Goal: Task Accomplishment & Management: Complete application form

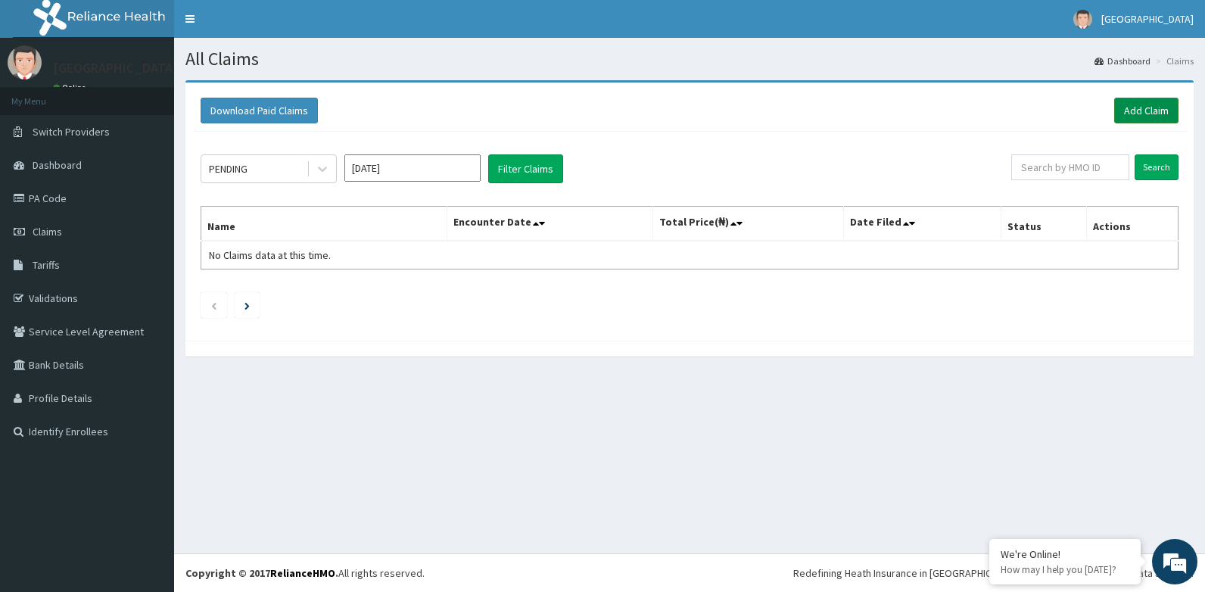
click at [1142, 108] on link "Add Claim" at bounding box center [1146, 111] width 64 height 26
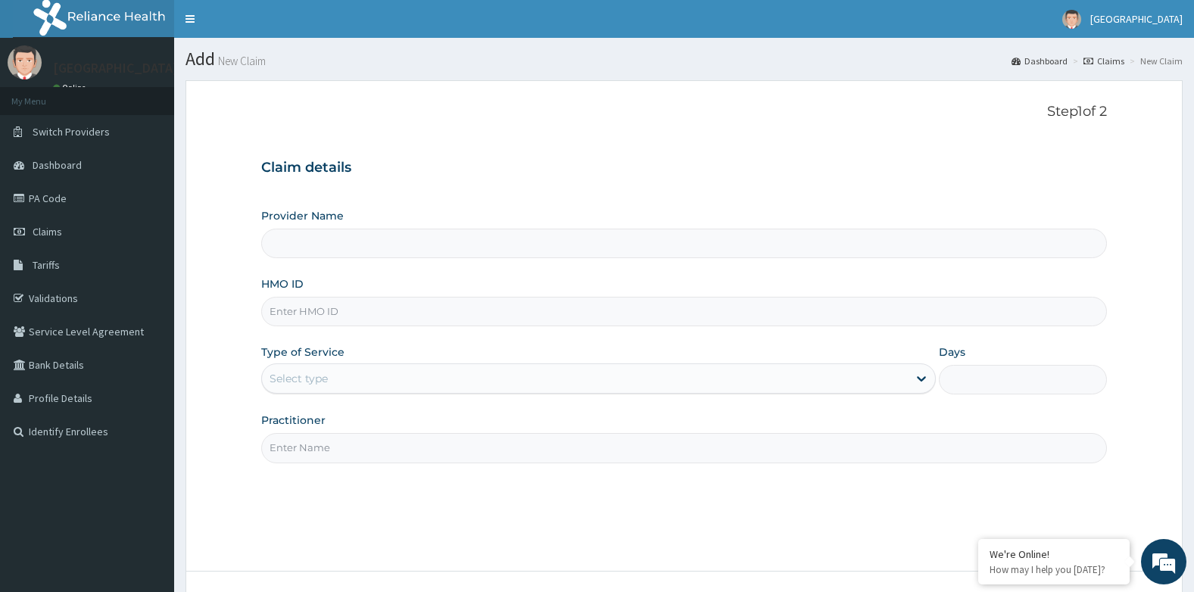
click at [1115, 59] on link "Claims" at bounding box center [1103, 61] width 41 height 13
type input "[GEOGRAPHIC_DATA]"
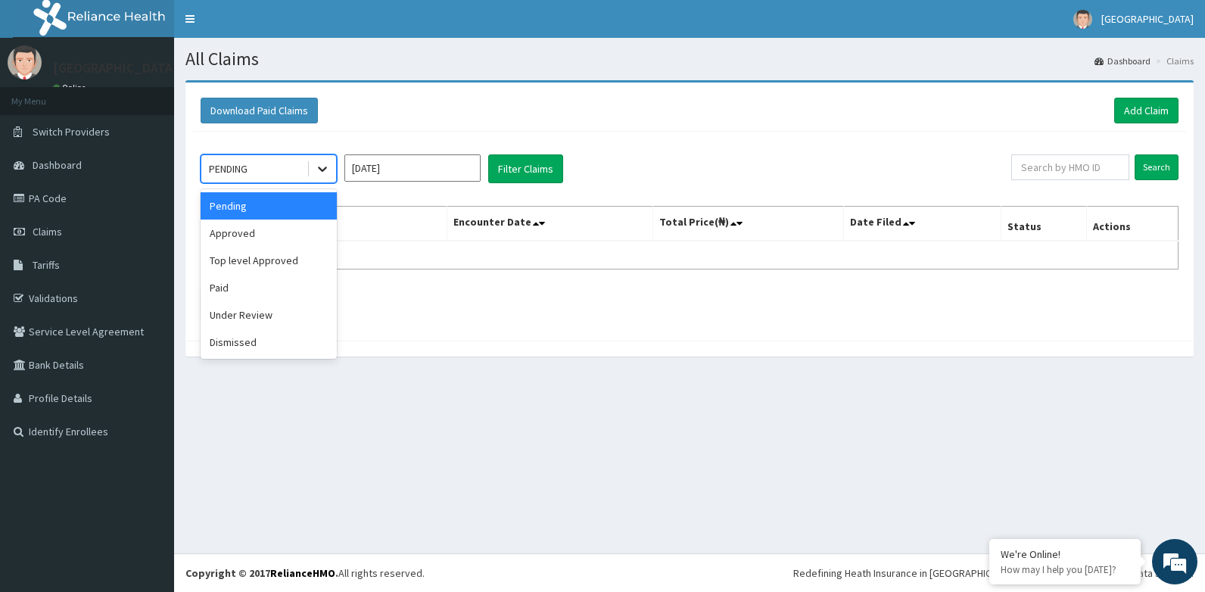
click at [318, 167] on icon at bounding box center [322, 168] width 15 height 15
click at [230, 286] on div "Paid" at bounding box center [269, 287] width 136 height 27
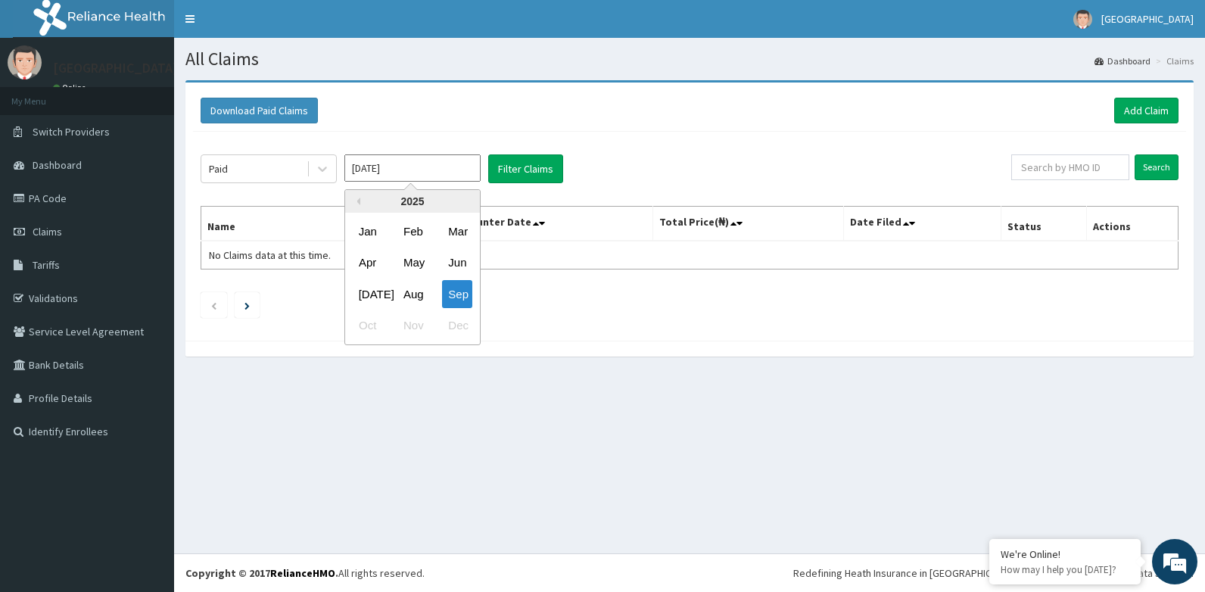
click at [409, 172] on input "[DATE]" at bounding box center [412, 167] width 136 height 27
click at [364, 220] on div "Jan" at bounding box center [368, 231] width 30 height 28
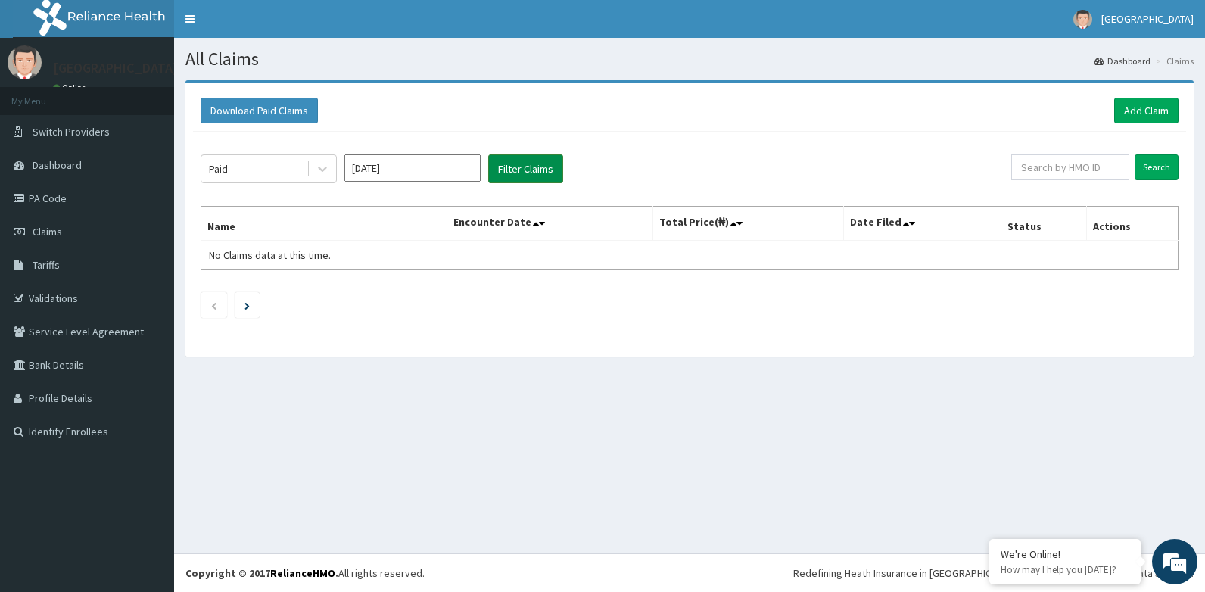
click at [530, 170] on button "Filter Claims" at bounding box center [525, 168] width 75 height 29
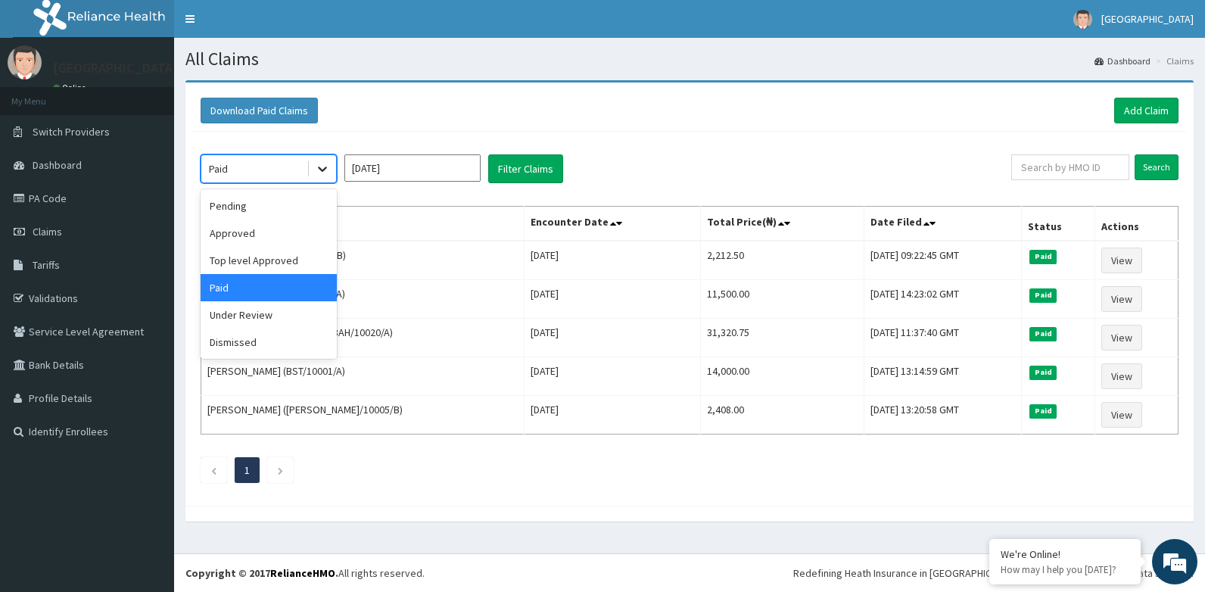
click at [324, 171] on icon at bounding box center [322, 168] width 15 height 15
click at [260, 233] on div "Approved" at bounding box center [269, 233] width 136 height 27
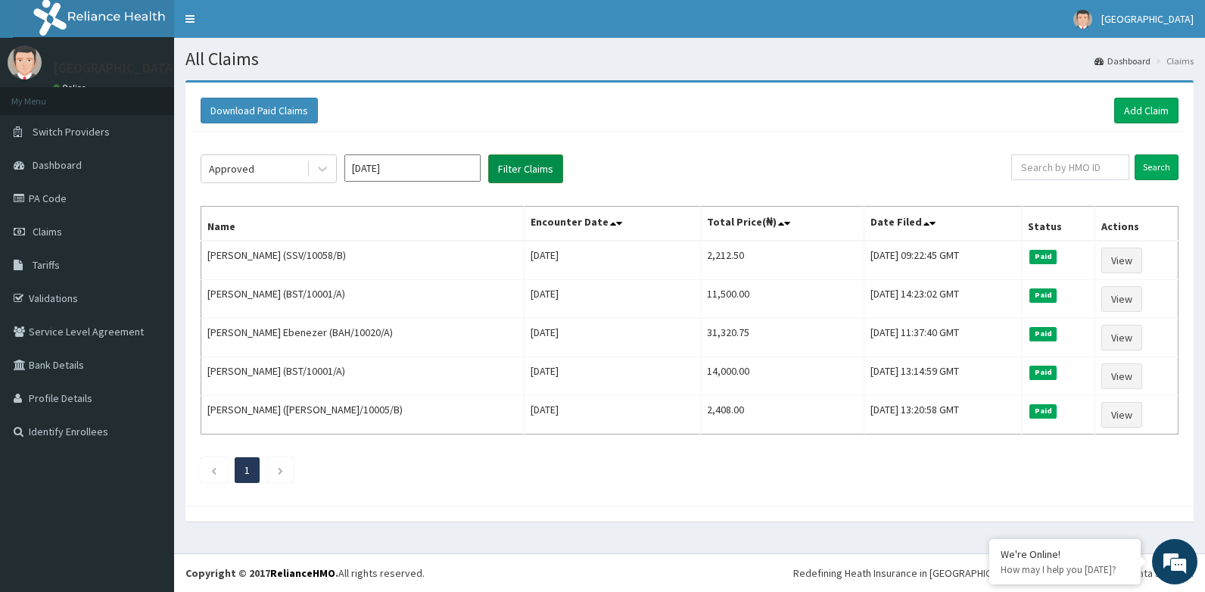
click at [523, 172] on button "Filter Claims" at bounding box center [525, 168] width 75 height 29
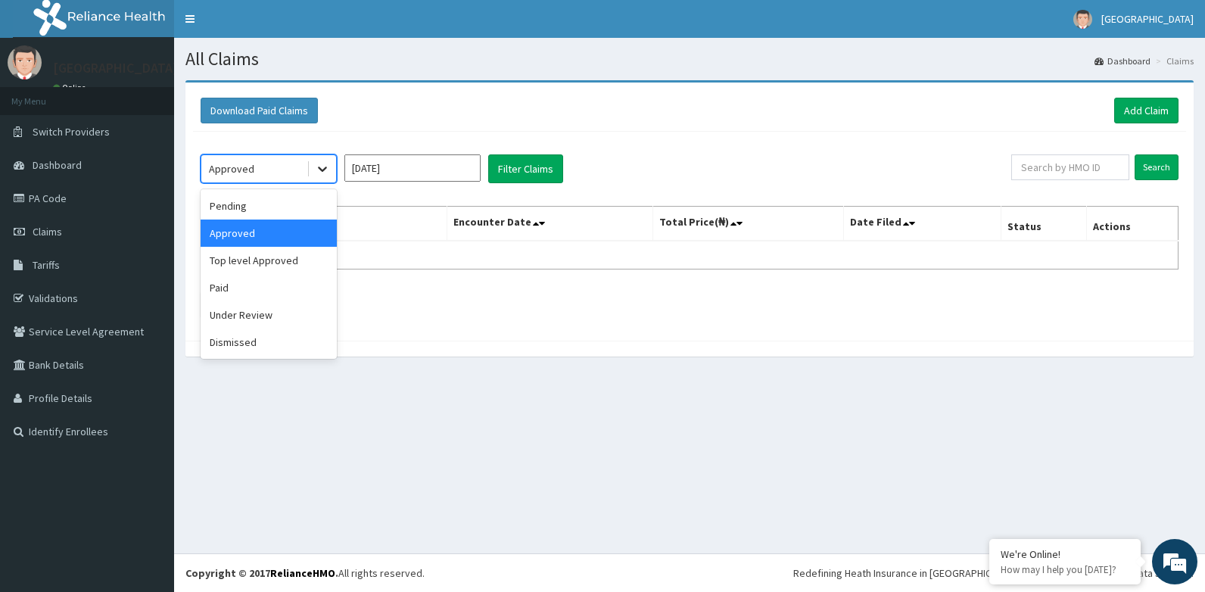
click at [324, 168] on icon at bounding box center [322, 168] width 15 height 15
click at [270, 314] on div "Under Review" at bounding box center [269, 314] width 136 height 27
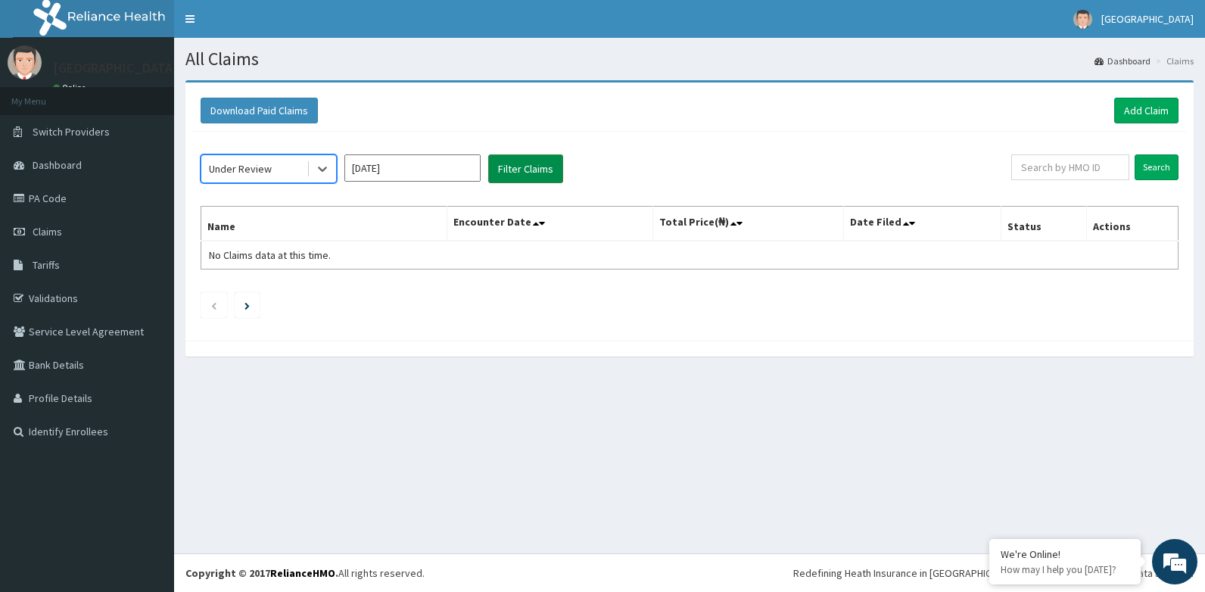
click at [506, 171] on button "Filter Claims" at bounding box center [525, 168] width 75 height 29
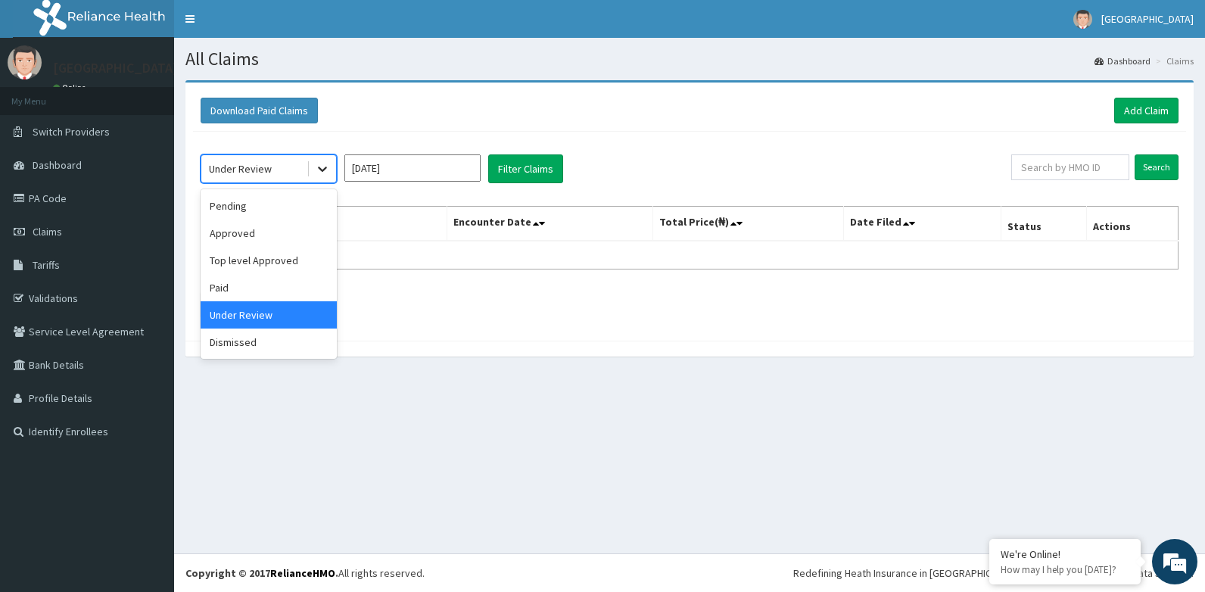
click at [326, 169] on icon at bounding box center [322, 169] width 9 height 5
click at [279, 230] on div "Approved" at bounding box center [269, 233] width 136 height 27
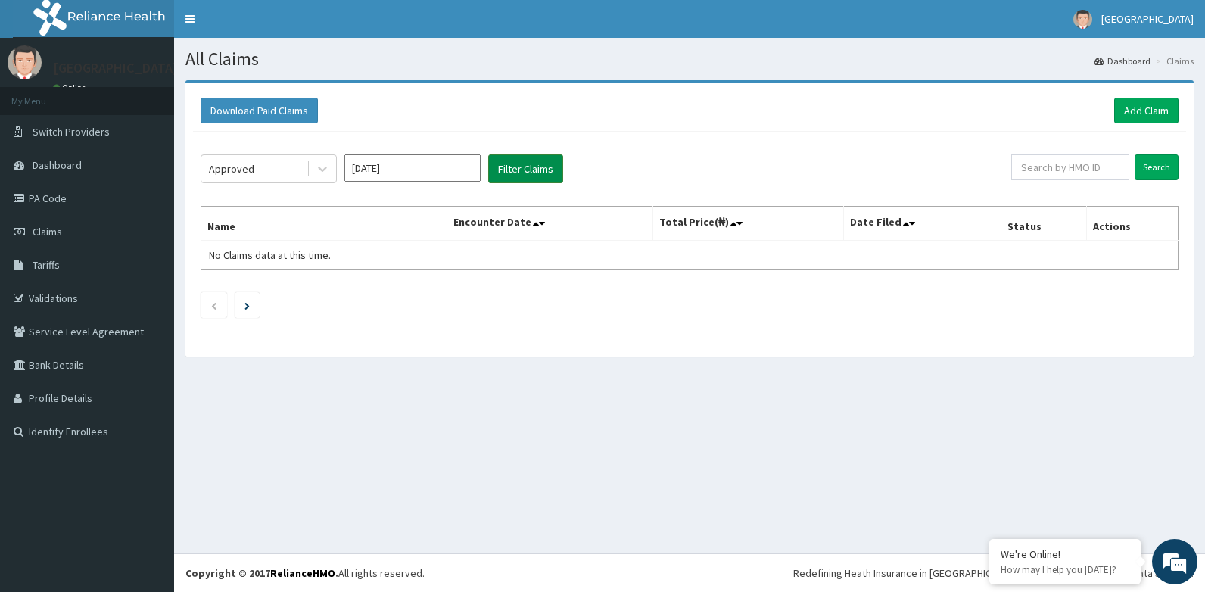
click at [517, 170] on button "Filter Claims" at bounding box center [525, 168] width 75 height 29
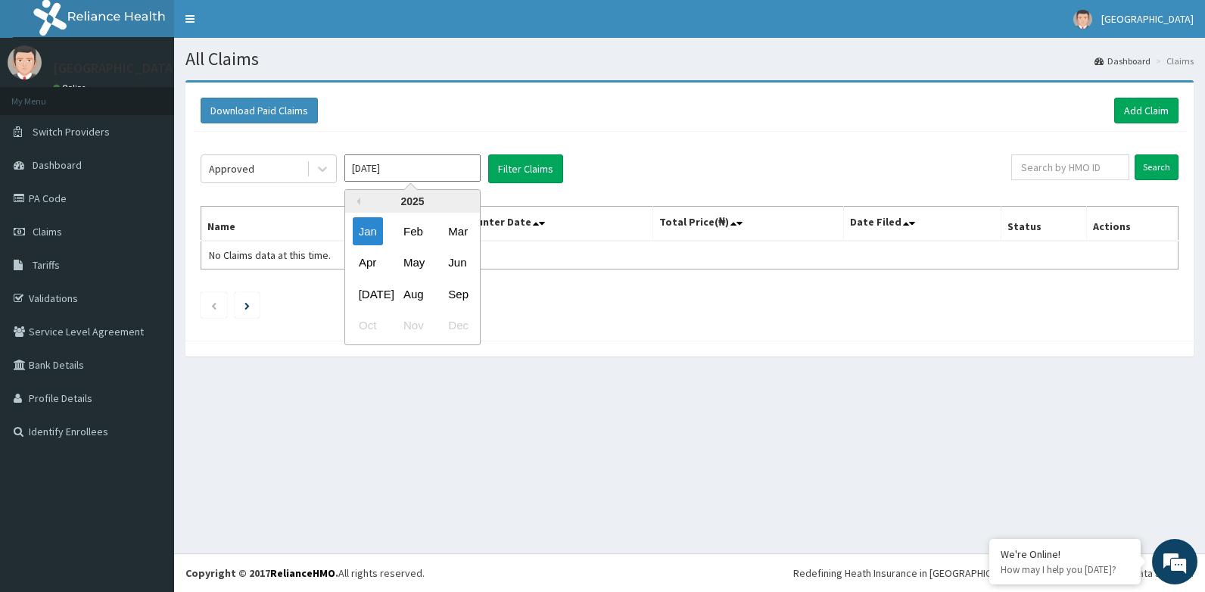
click at [399, 171] on input "Jan 2025" at bounding box center [412, 167] width 136 height 27
click at [410, 232] on div "Feb" at bounding box center [412, 231] width 30 height 28
click at [323, 169] on icon at bounding box center [322, 168] width 15 height 15
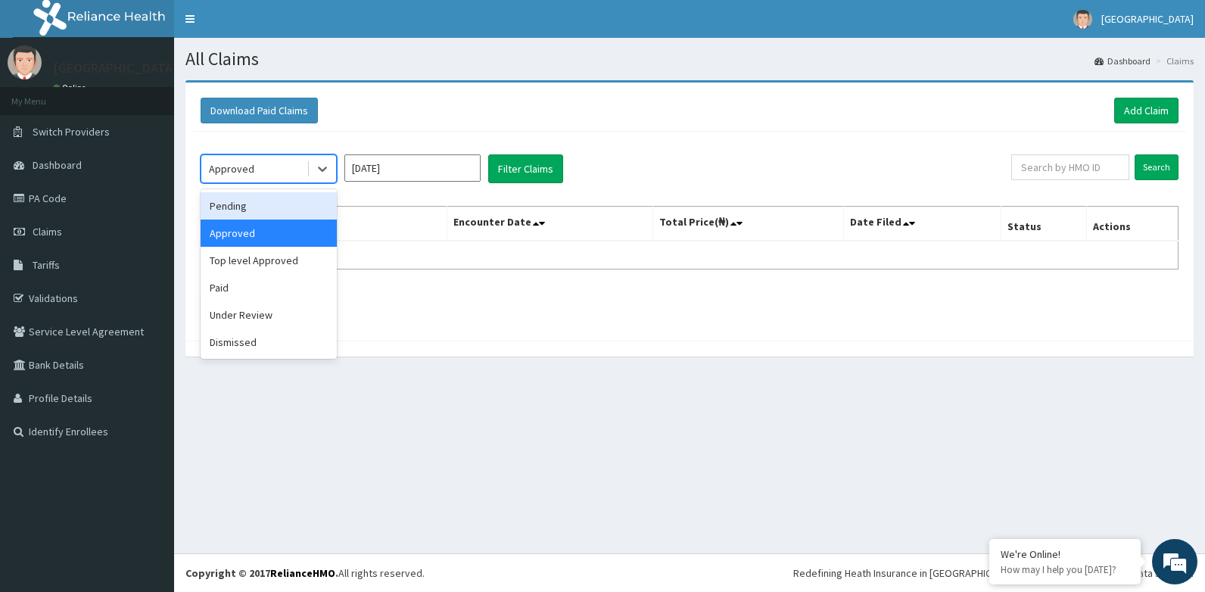
click at [284, 210] on div "Pending" at bounding box center [269, 205] width 136 height 27
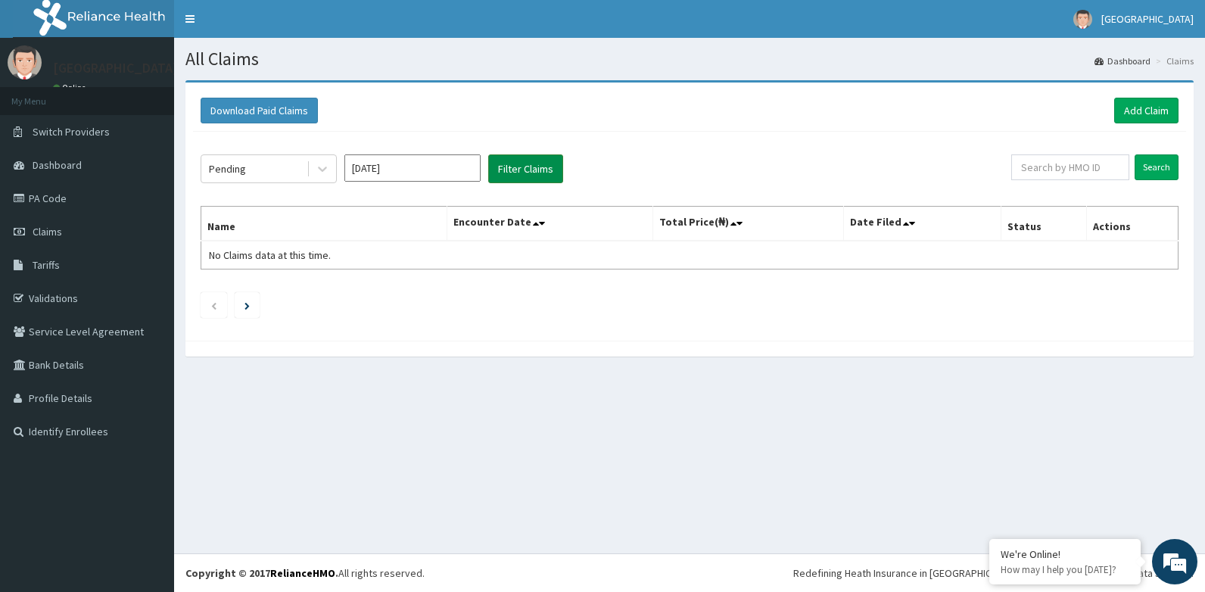
click at [516, 172] on button "Filter Claims" at bounding box center [525, 168] width 75 height 29
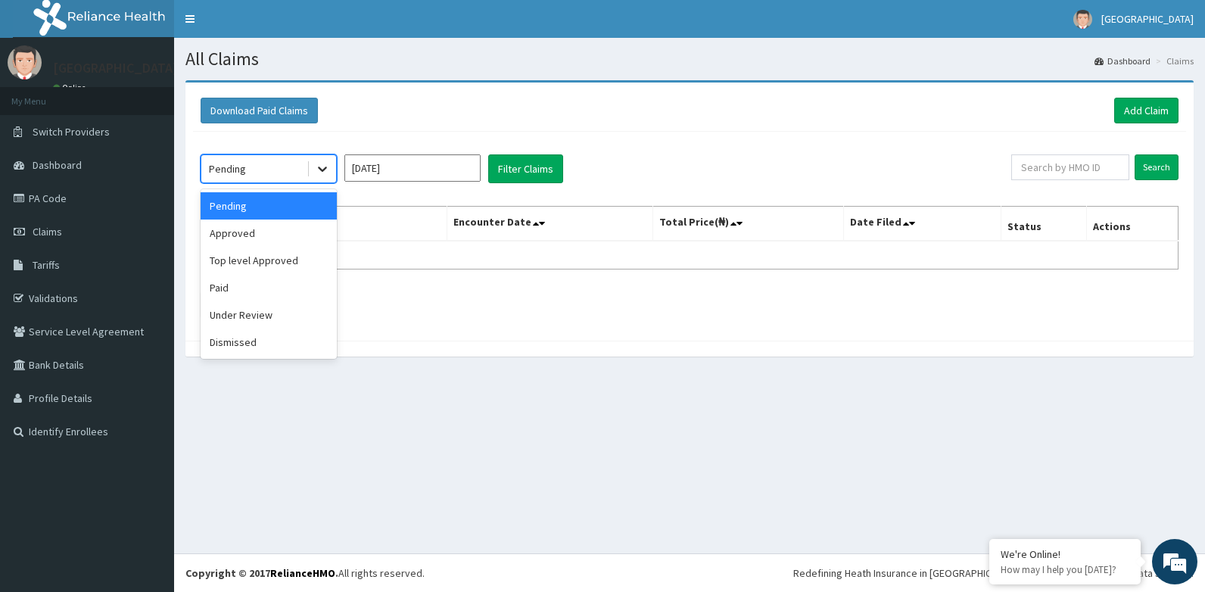
click at [313, 169] on div at bounding box center [322, 168] width 27 height 27
click at [296, 235] on div "Approved" at bounding box center [269, 233] width 136 height 27
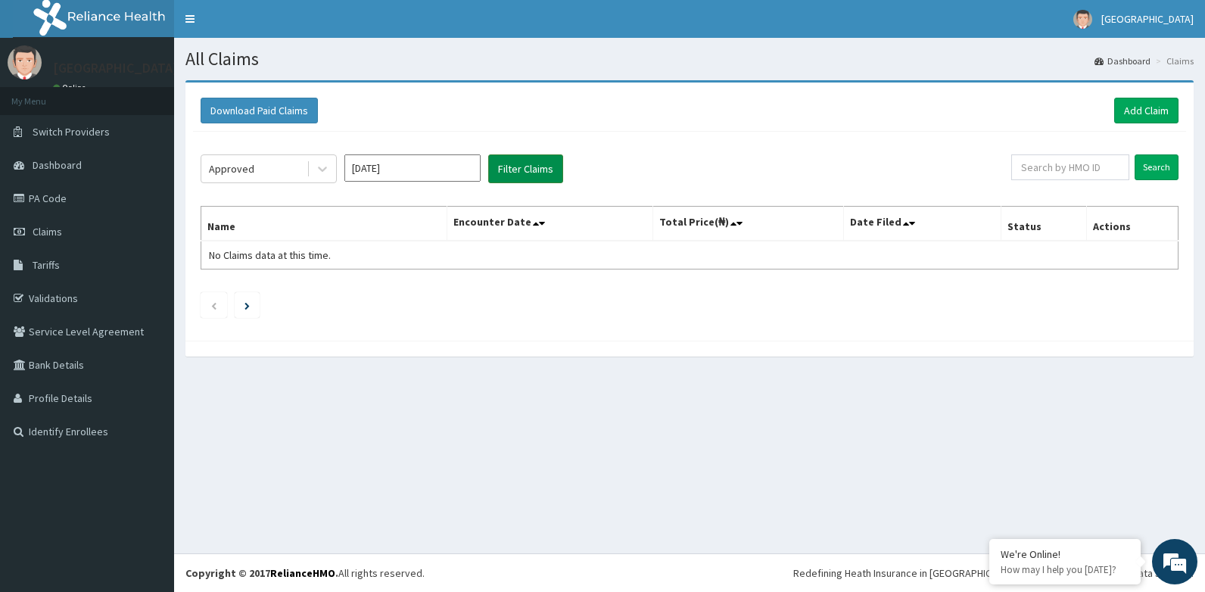
click at [531, 166] on button "Filter Claims" at bounding box center [525, 168] width 75 height 29
click at [329, 170] on icon at bounding box center [322, 168] width 15 height 15
click at [326, 170] on icon at bounding box center [322, 168] width 15 height 15
click at [321, 170] on icon at bounding box center [322, 169] width 9 height 5
click at [316, 167] on icon at bounding box center [322, 168] width 15 height 15
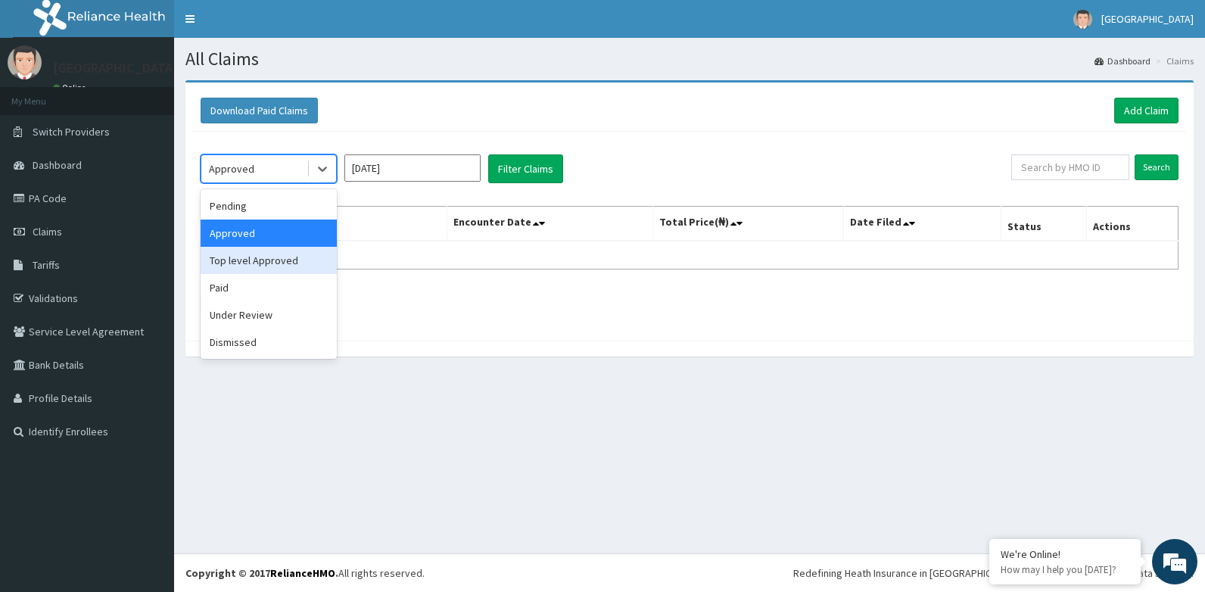
click at [284, 259] on div "Top level Approved" at bounding box center [269, 260] width 136 height 27
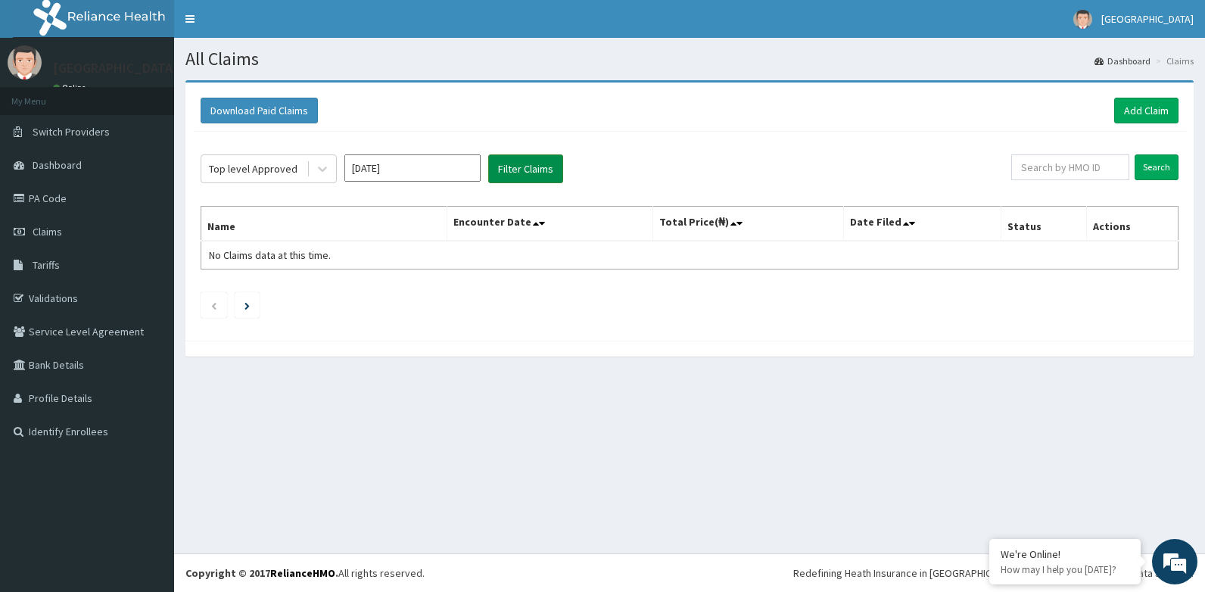
click at [528, 169] on button "Filter Claims" at bounding box center [525, 168] width 75 height 29
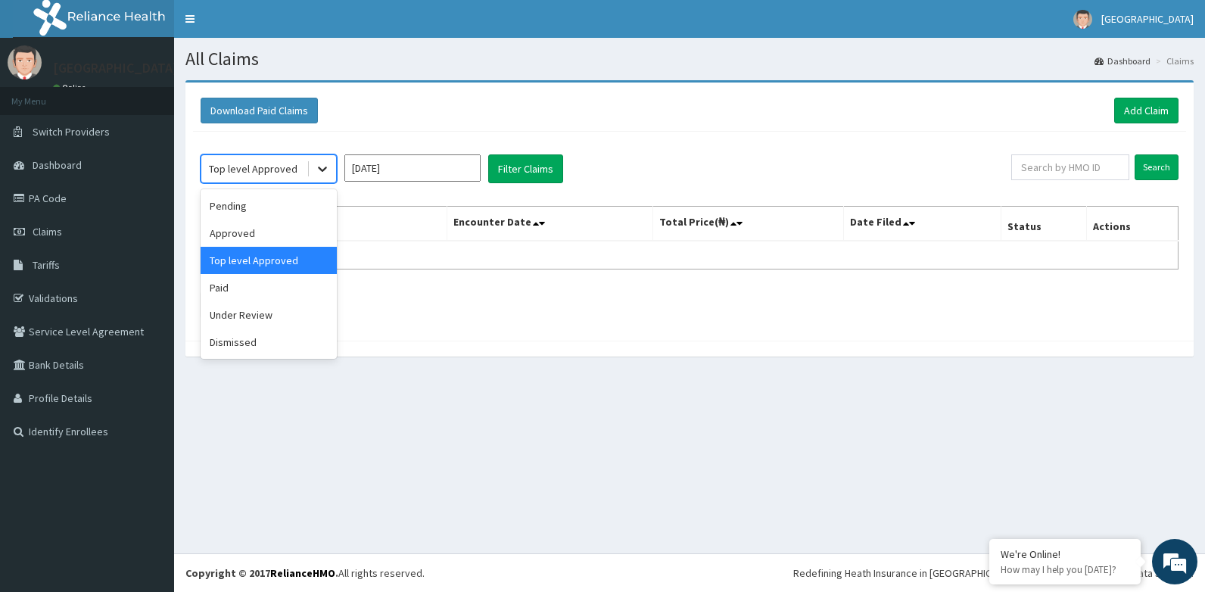
click at [327, 166] on icon at bounding box center [322, 168] width 15 height 15
click at [258, 316] on div "Under Review" at bounding box center [269, 314] width 136 height 27
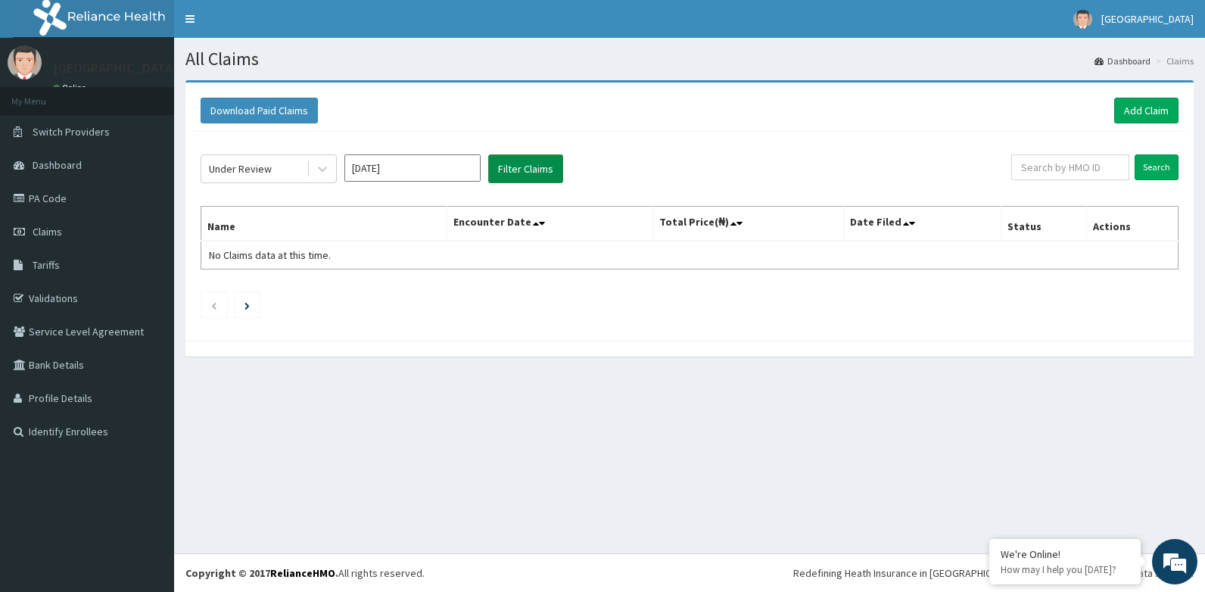
click at [504, 164] on button "Filter Claims" at bounding box center [525, 168] width 75 height 29
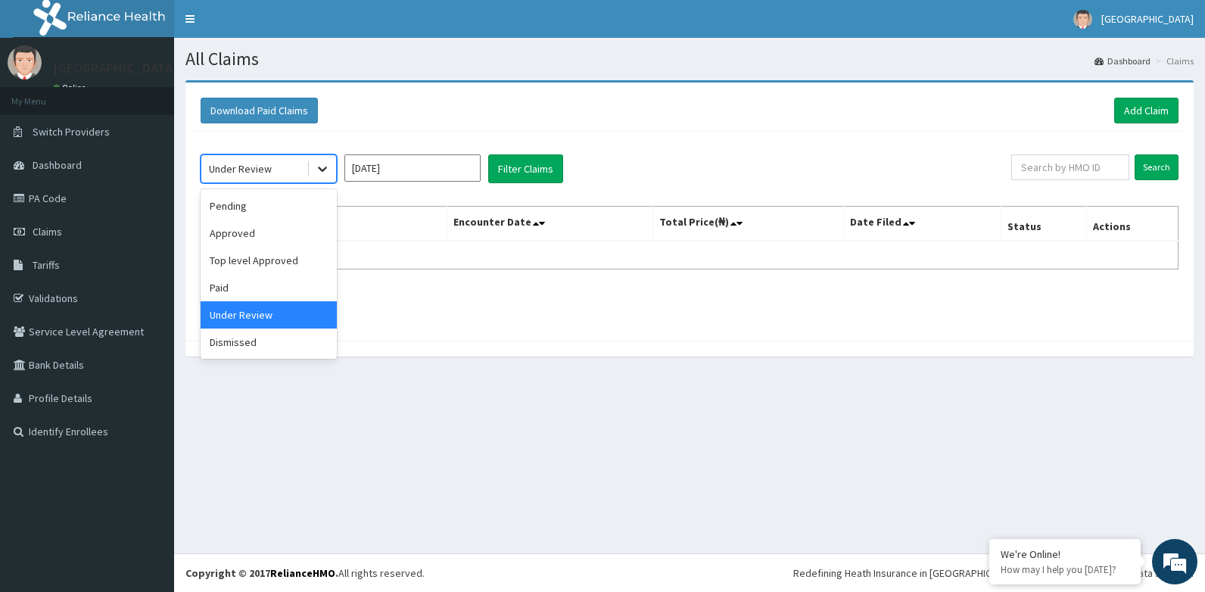
click at [320, 172] on icon at bounding box center [322, 168] width 15 height 15
click at [238, 289] on div "Paid" at bounding box center [269, 287] width 136 height 27
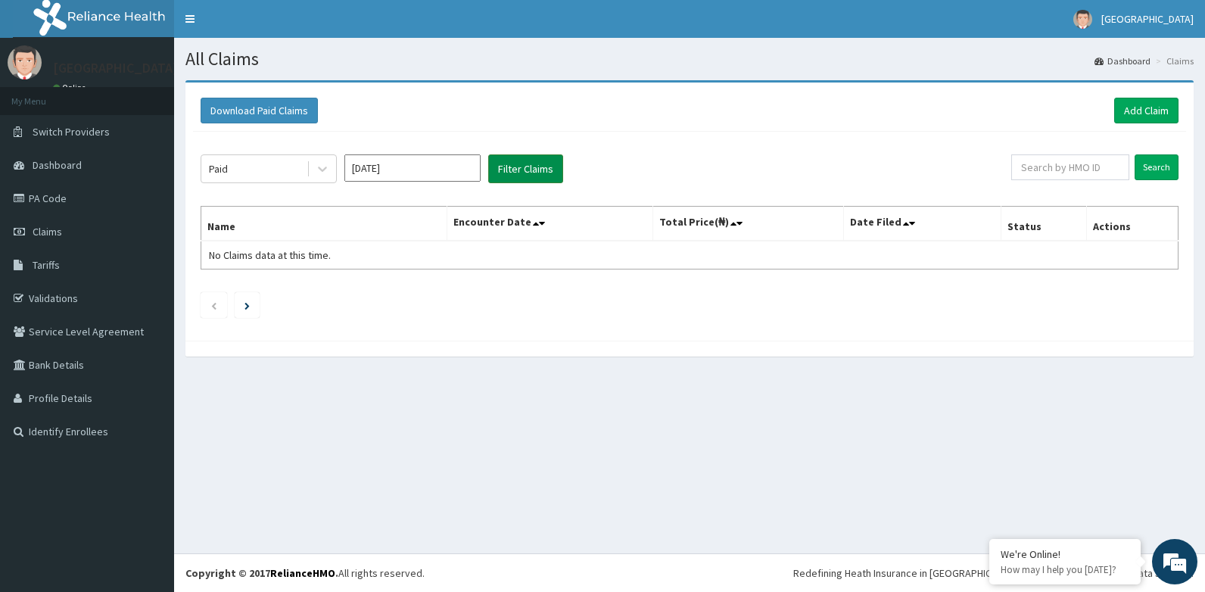
click at [529, 164] on button "Filter Claims" at bounding box center [525, 168] width 75 height 29
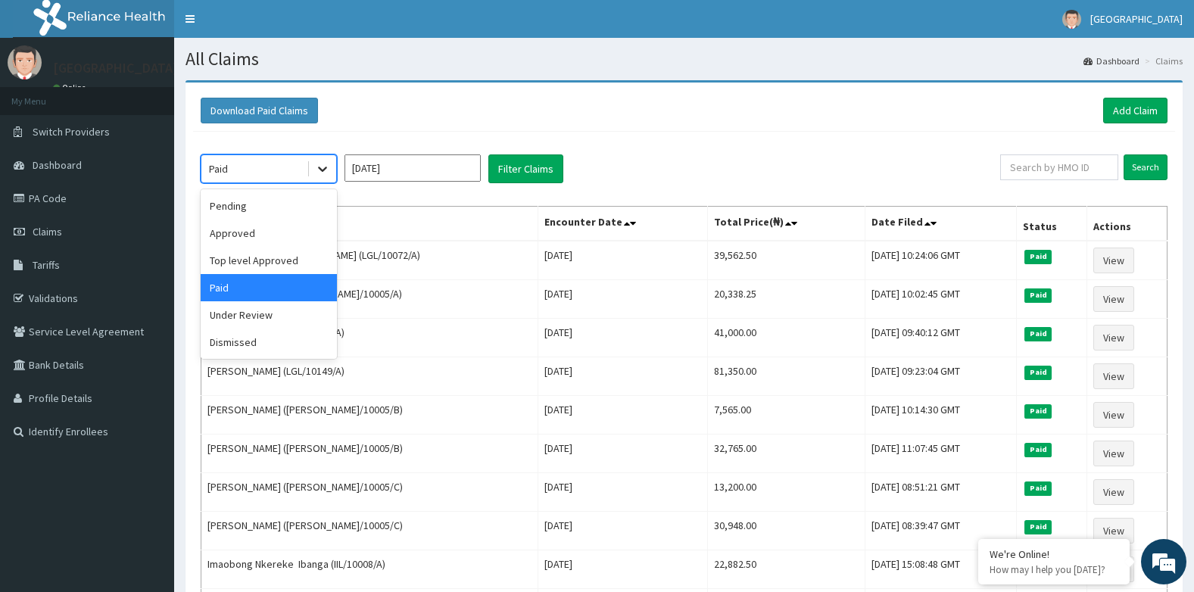
click at [319, 170] on icon at bounding box center [322, 168] width 15 height 15
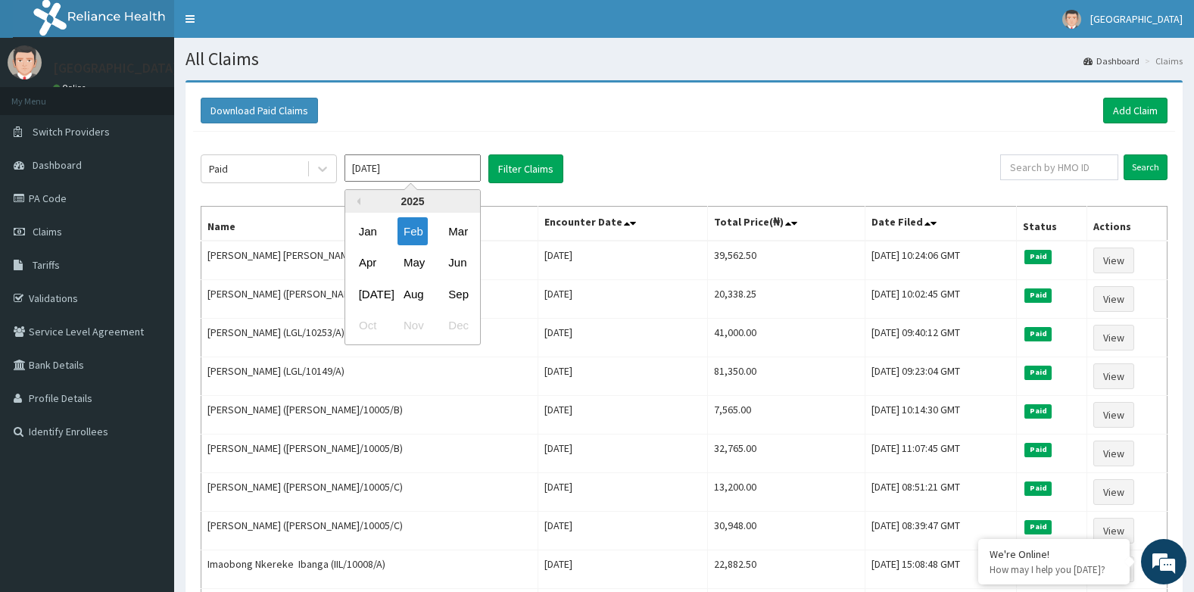
click at [413, 163] on input "Feb 2025" at bounding box center [412, 167] width 136 height 27
click at [467, 238] on div "Mar" at bounding box center [457, 231] width 30 height 28
type input "Mar 2025"
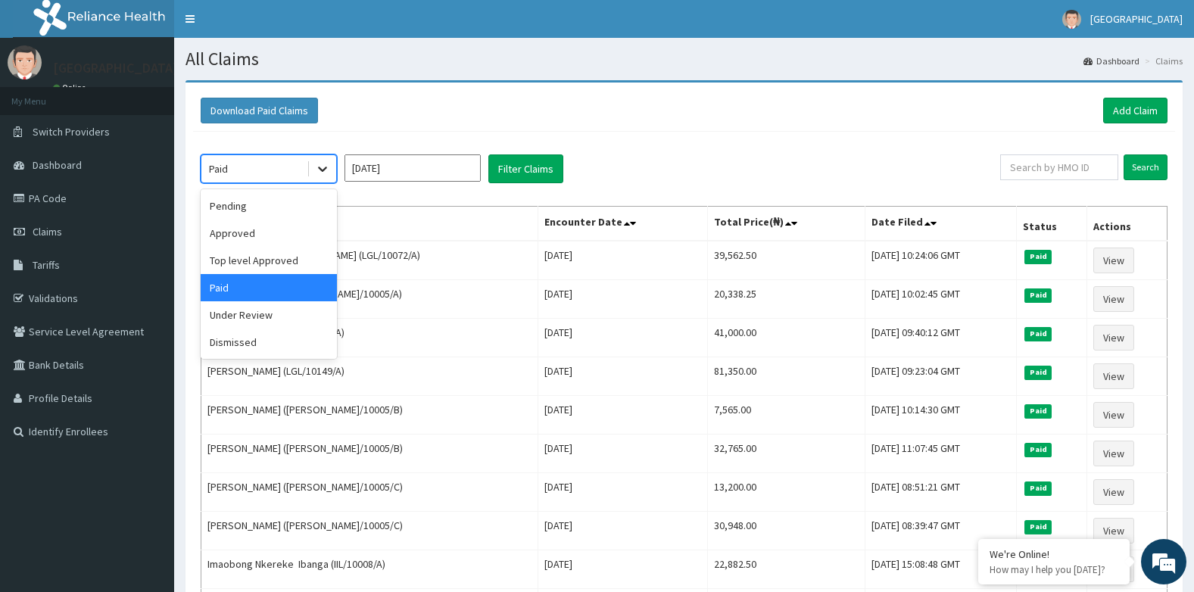
click at [321, 168] on icon at bounding box center [322, 168] width 15 height 15
click at [279, 207] on div "Pending" at bounding box center [269, 205] width 136 height 27
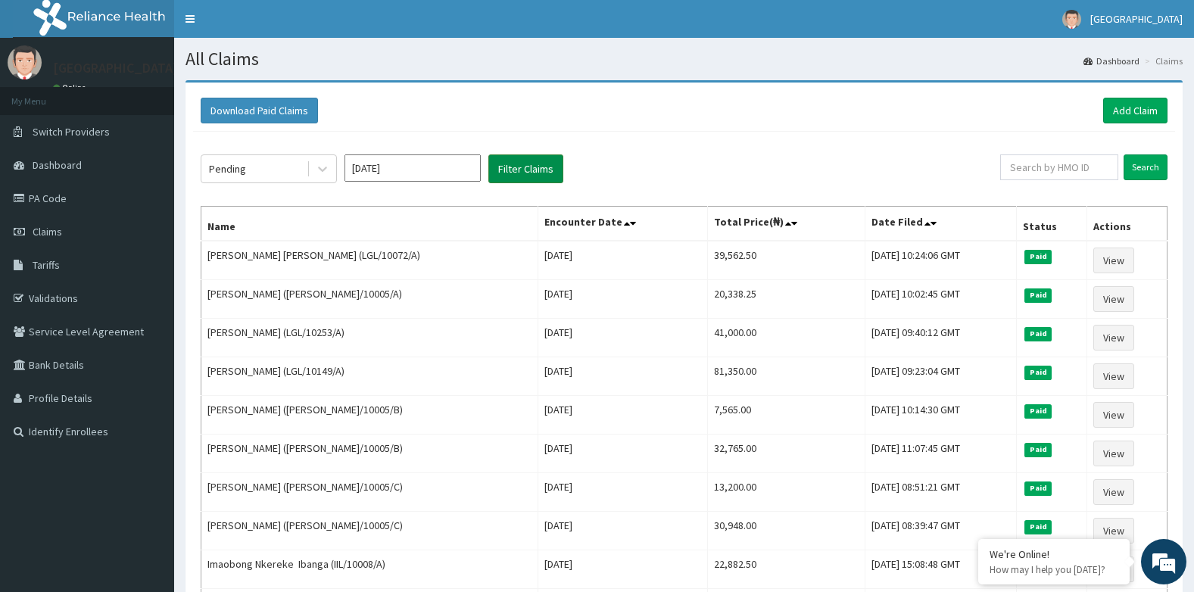
click at [531, 170] on button "Filter Claims" at bounding box center [525, 168] width 75 height 29
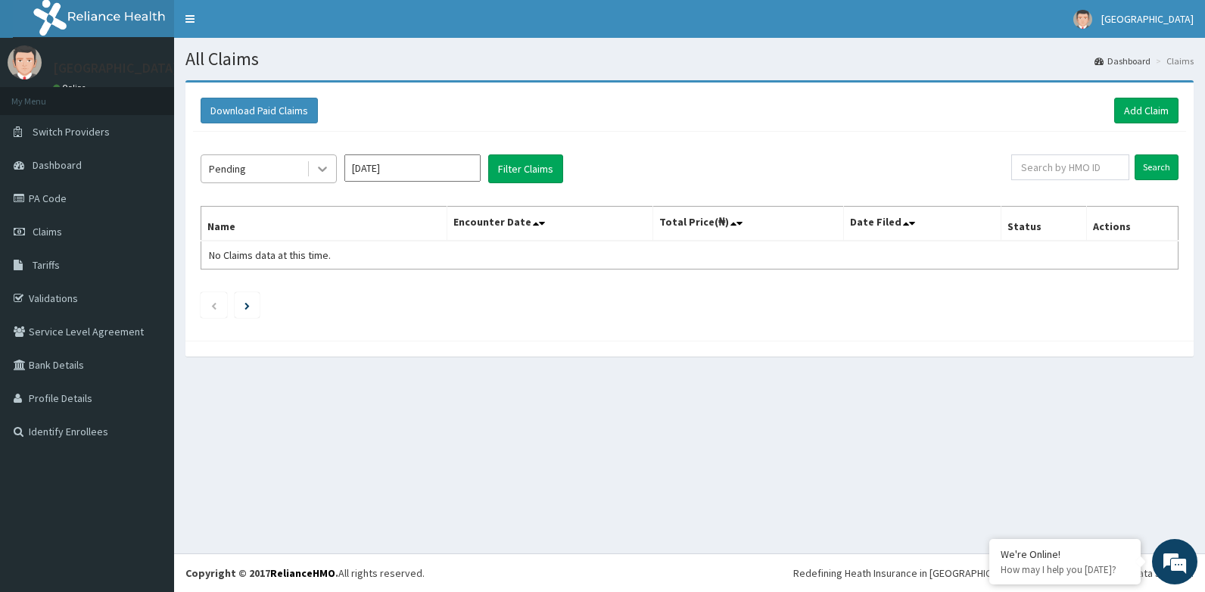
click at [320, 171] on icon at bounding box center [322, 168] width 15 height 15
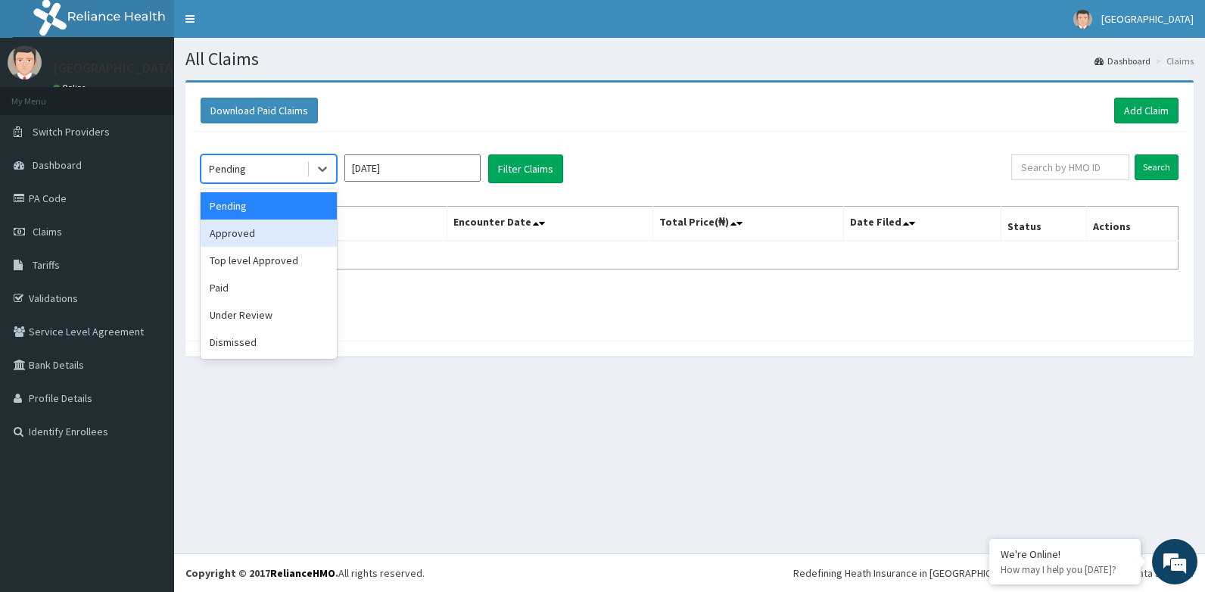
click at [294, 233] on div "Approved" at bounding box center [269, 233] width 136 height 27
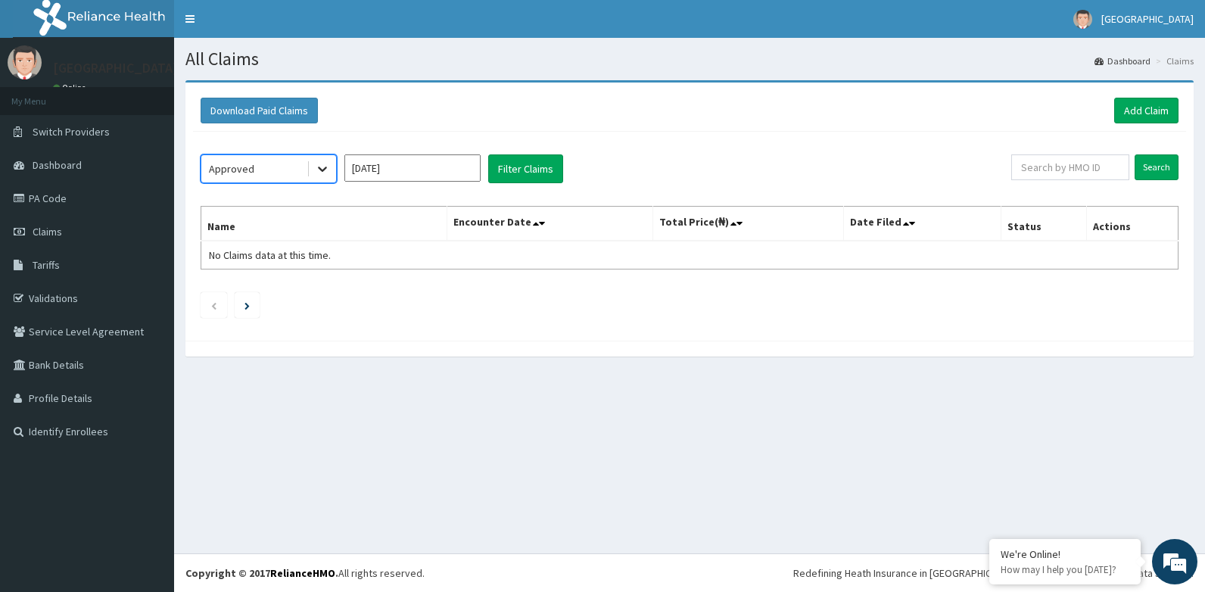
click at [319, 164] on icon at bounding box center [322, 168] width 15 height 15
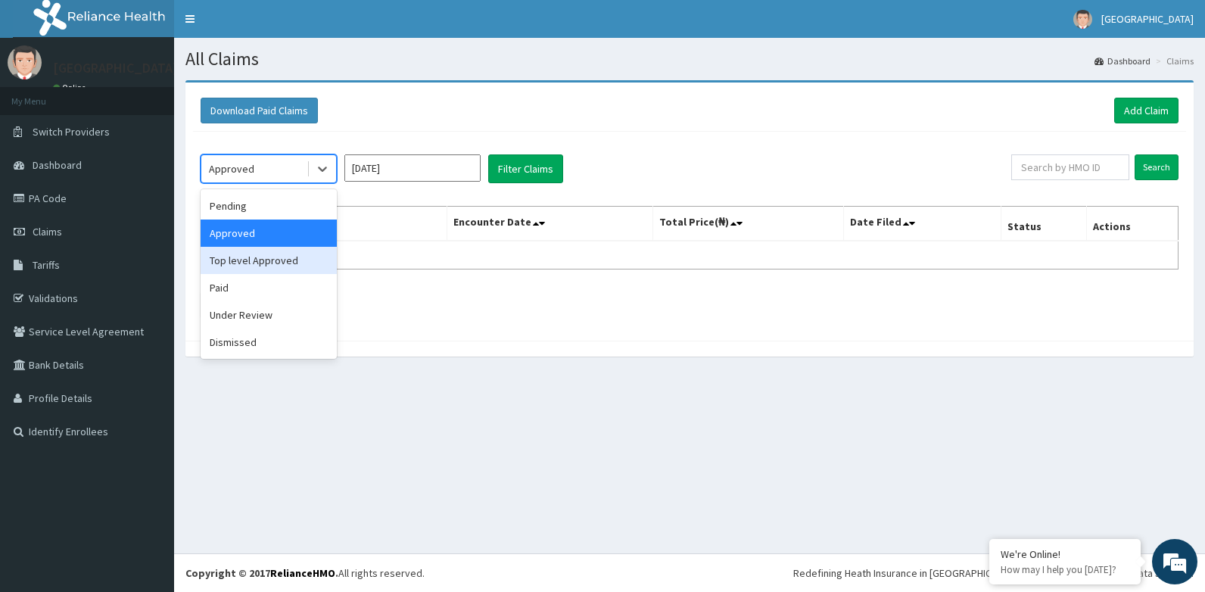
click at [287, 260] on div "Top level Approved" at bounding box center [269, 260] width 136 height 27
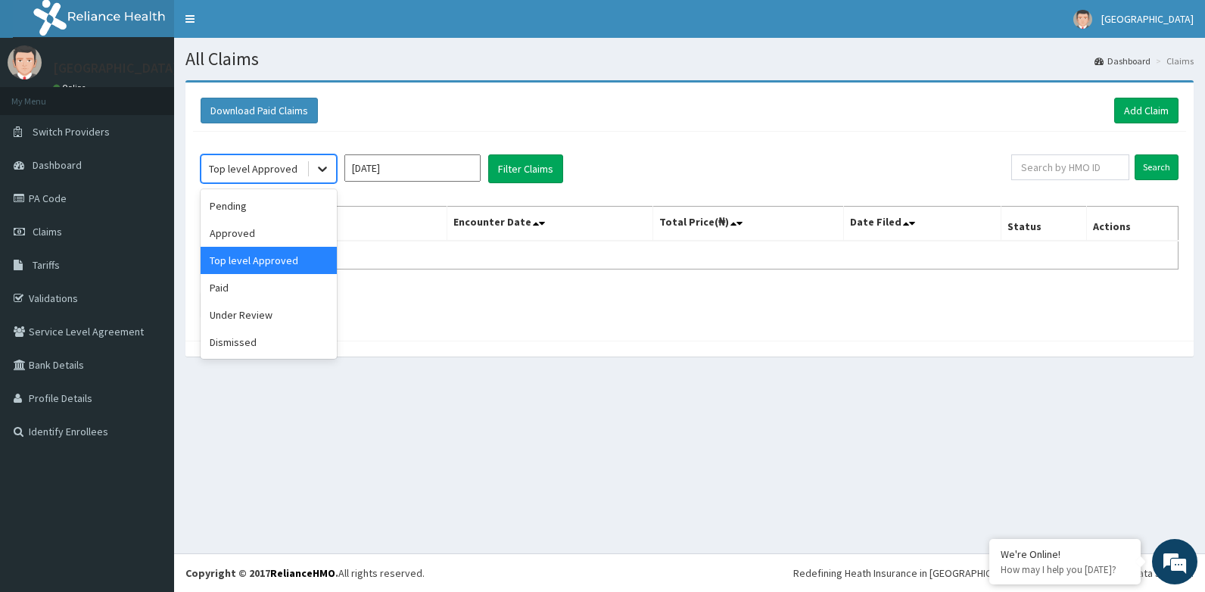
click at [321, 170] on icon at bounding box center [322, 169] width 9 height 5
click at [273, 290] on div "Paid" at bounding box center [269, 287] width 136 height 27
